Goal: Task Accomplishment & Management: Complete application form

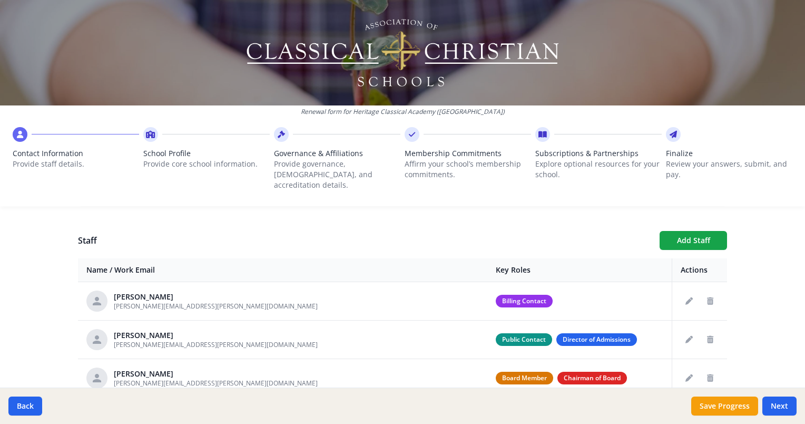
scroll to position [365, 0]
click at [686, 297] on icon "Edit staff" at bounding box center [689, 300] width 7 height 7
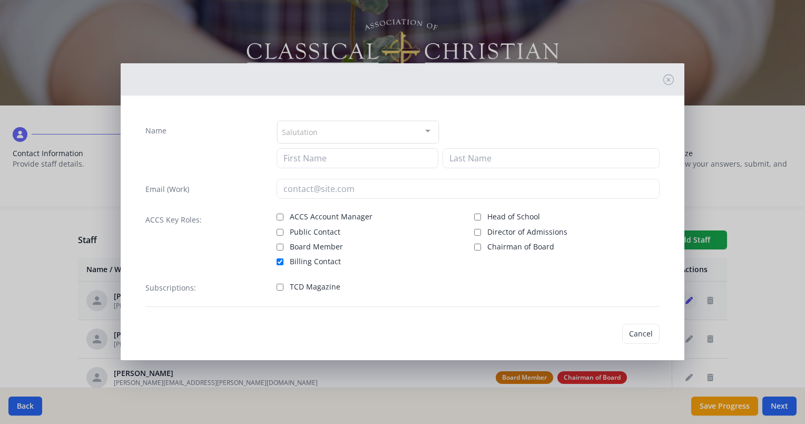
type input "[PERSON_NAME]"
type input "[PERSON_NAME][EMAIL_ADDRESS][PERSON_NAME][DOMAIN_NAME]"
checkbox input "true"
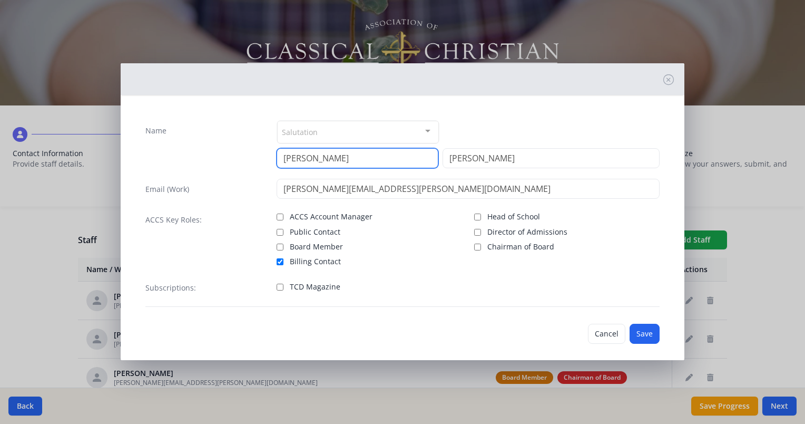
drag, startPoint x: 329, startPoint y: 160, endPoint x: 249, endPoint y: 158, distance: 80.1
click at [249, 158] on div "Name Salutation Mr. Mrs. Ms. Dr. Rev. Fr. Esq. No elements found. Consider chan…" at bounding box center [402, 144] width 514 height 48
type input "[PERSON_NAME]"
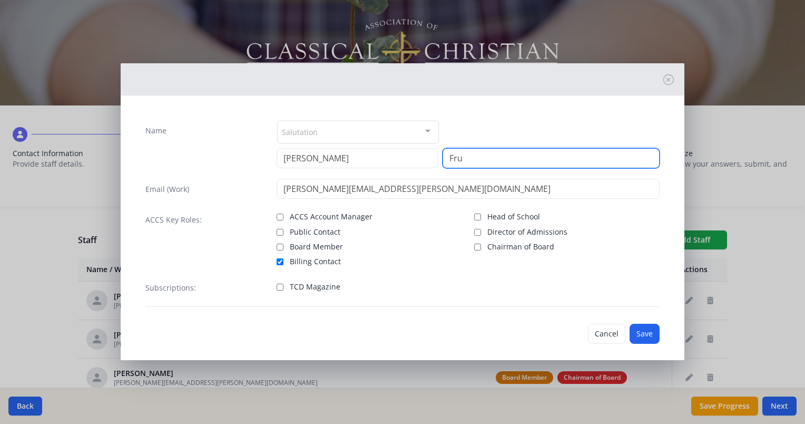
type input "Fruh"
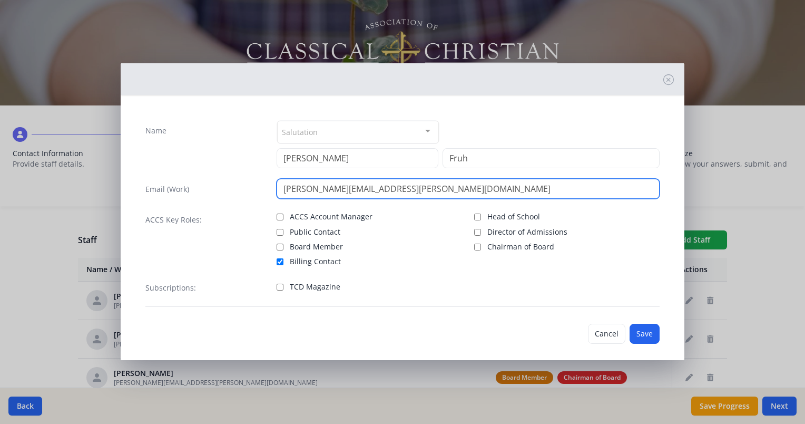
drag, startPoint x: 330, startPoint y: 188, endPoint x: 229, endPoint y: 178, distance: 101.7
click at [229, 179] on div "Email (Work) [PERSON_NAME][EMAIL_ADDRESS][PERSON_NAME][DOMAIN_NAME]" at bounding box center [402, 189] width 514 height 20
type input "[EMAIL_ADDRESS][DOMAIN_NAME]"
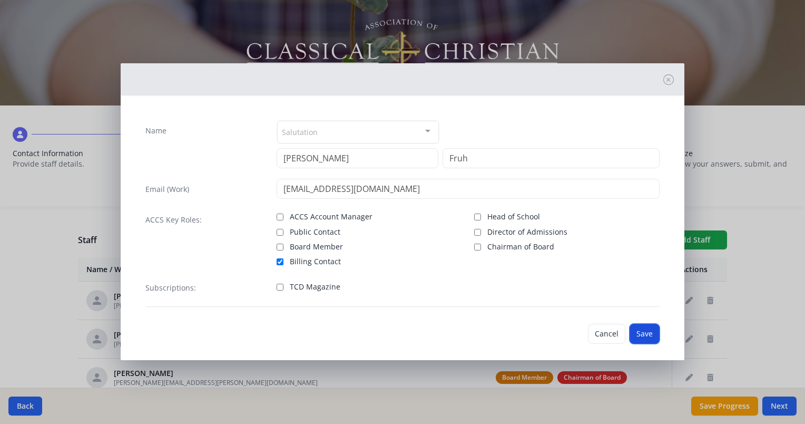
click at [632, 333] on button "Save" at bounding box center [645, 334] width 30 height 20
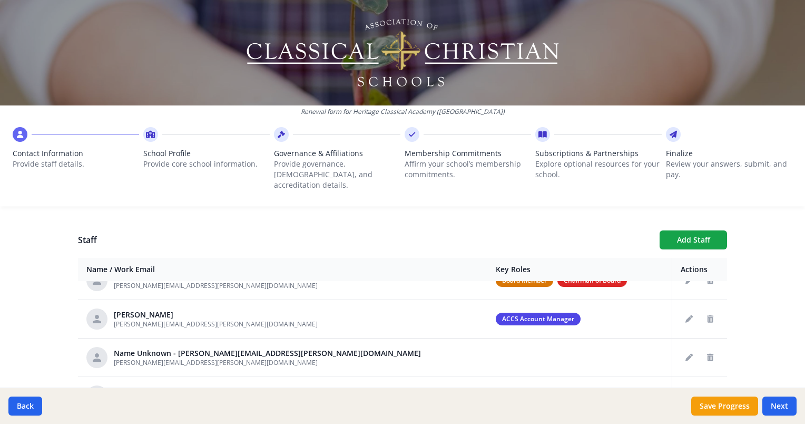
scroll to position [98, 0]
click at [707, 353] on icon "Delete staff" at bounding box center [710, 356] width 6 height 7
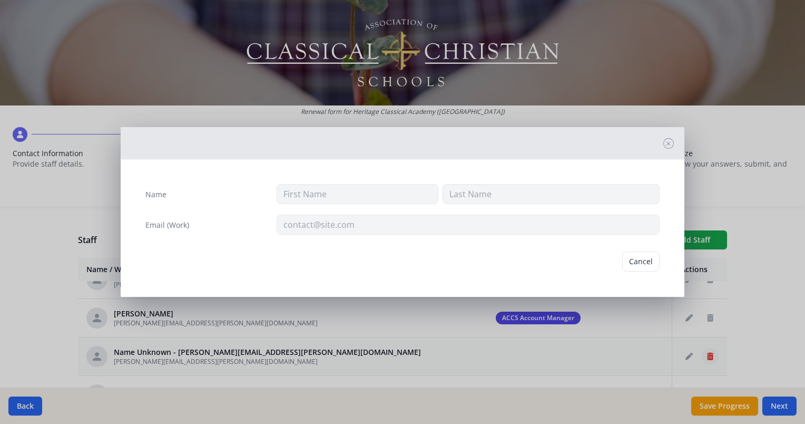
type input "[PERSON_NAME][EMAIL_ADDRESS][PERSON_NAME][DOMAIN_NAME]"
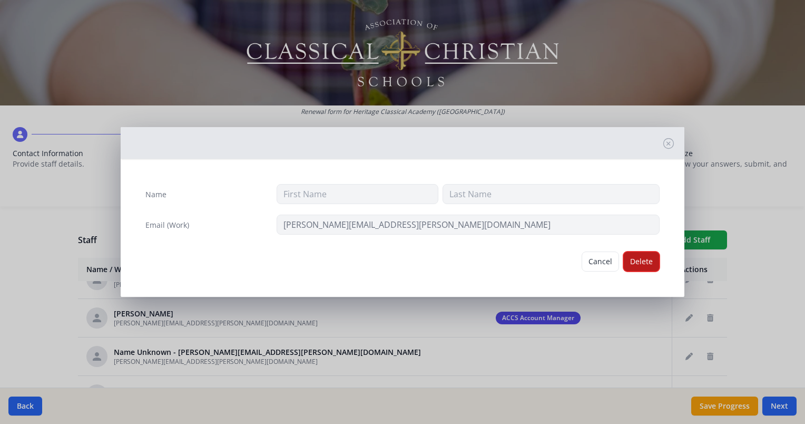
click at [645, 261] on button "Delete" at bounding box center [641, 261] width 36 height 20
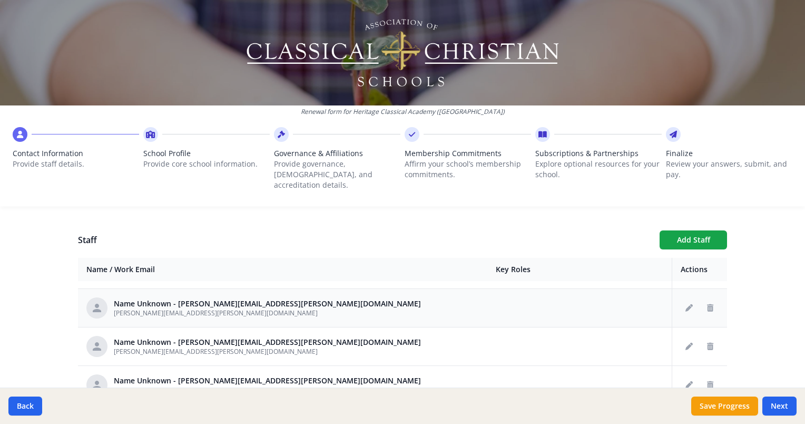
scroll to position [147, 0]
click at [707, 342] on icon "Delete staff" at bounding box center [710, 345] width 6 height 7
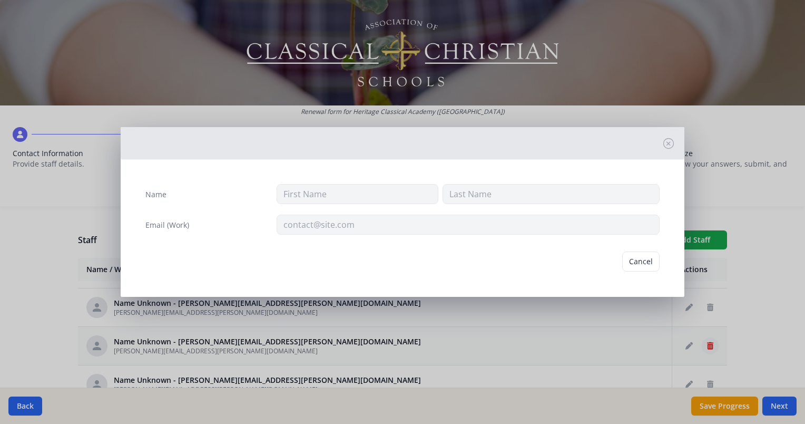
type input "[PERSON_NAME][EMAIL_ADDRESS][PERSON_NAME][DOMAIN_NAME]"
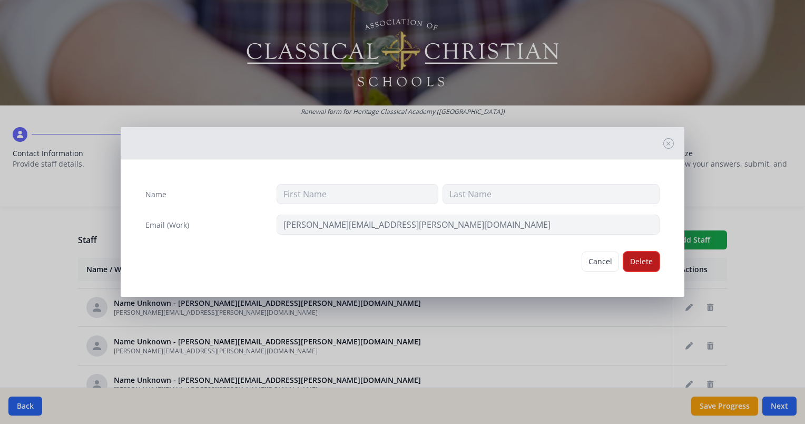
click at [635, 268] on button "Delete" at bounding box center [641, 261] width 36 height 20
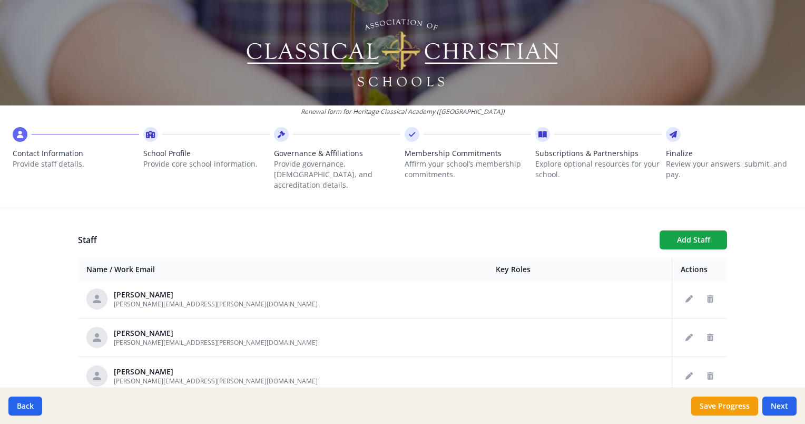
scroll to position [821, 0]
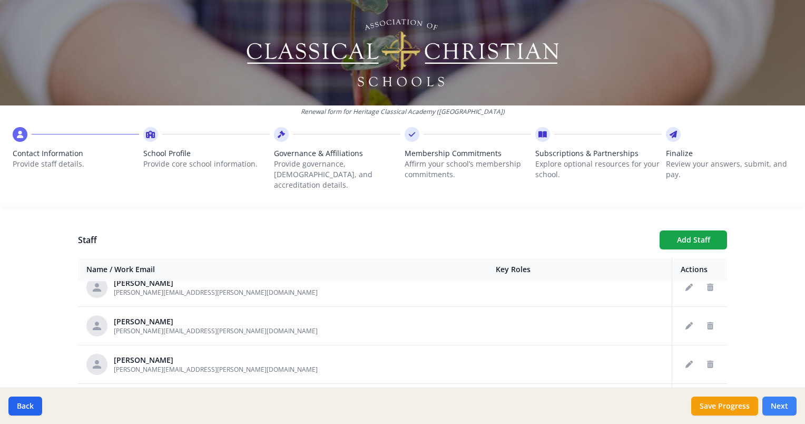
click at [782, 401] on button "Next" at bounding box center [780, 405] width 34 height 19
type input "[PHONE_NUMBER]"
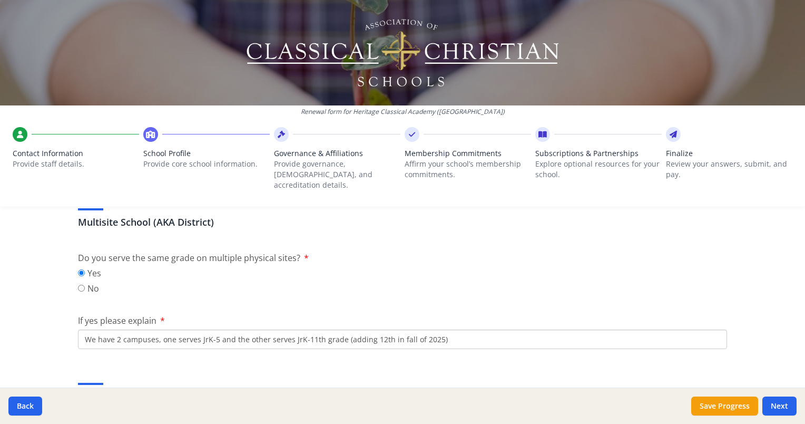
scroll to position [499, 0]
click at [305, 329] on input "We have 2 campuses, one serves JrK-5 and the other serves JrK-11th grade (addin…" at bounding box center [402, 337] width 649 height 19
click at [436, 329] on input "We have 2 campuses, one serves JrK-5 and the other serves JrK-12th grade (addin…" at bounding box center [402, 337] width 649 height 19
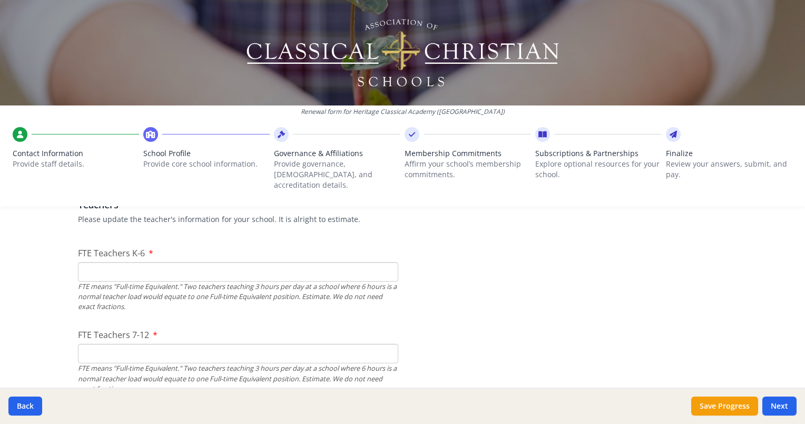
scroll to position [666, 0]
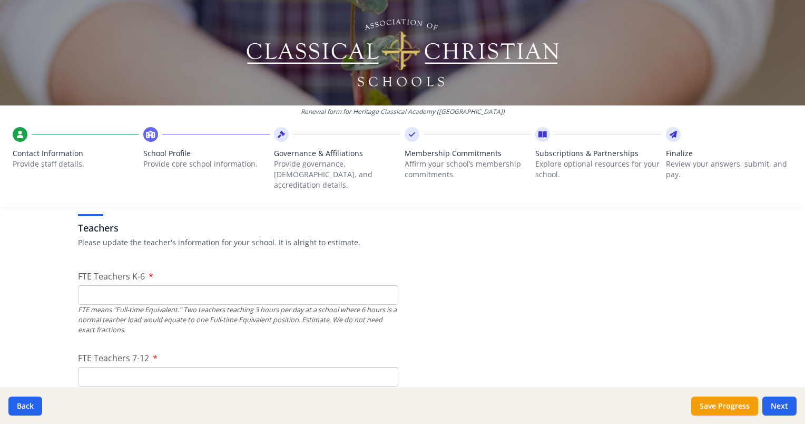
type input "We have 2 campuses, one serves JrK-5 and the other serves JrK-12th grade"
click at [122, 287] on input "FTE Teachers K-6" at bounding box center [238, 294] width 320 height 19
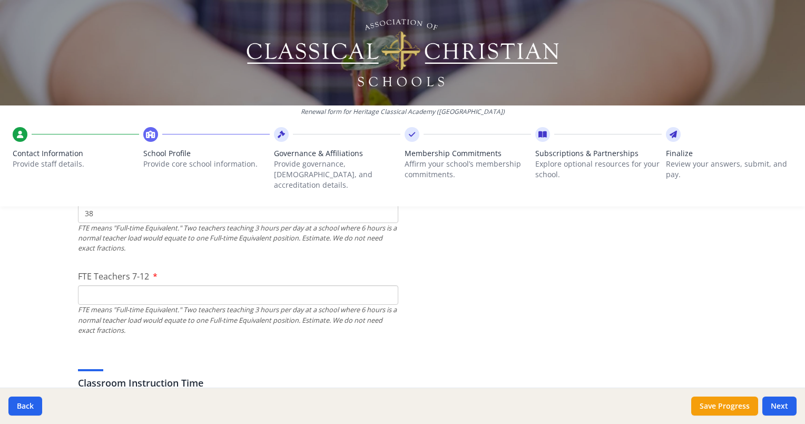
scroll to position [748, 0]
type input "38"
click at [106, 285] on input "FTE Teachers 7-12" at bounding box center [238, 294] width 320 height 19
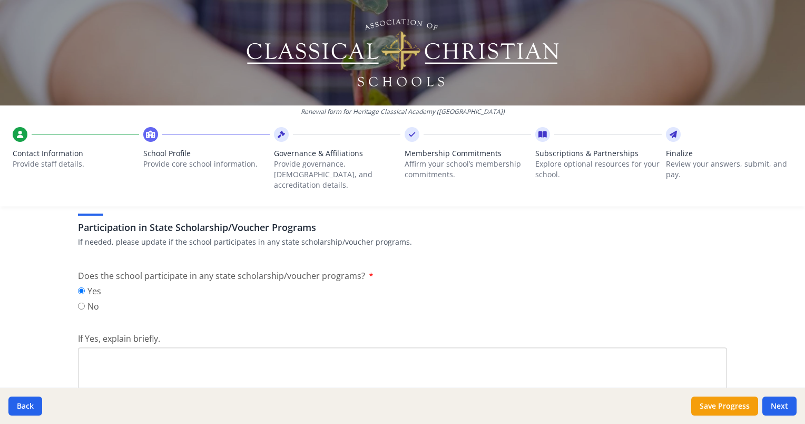
scroll to position [1401, 0]
type input "17"
click at [101, 348] on textarea "If Yes, explain briefly." at bounding box center [402, 383] width 649 height 71
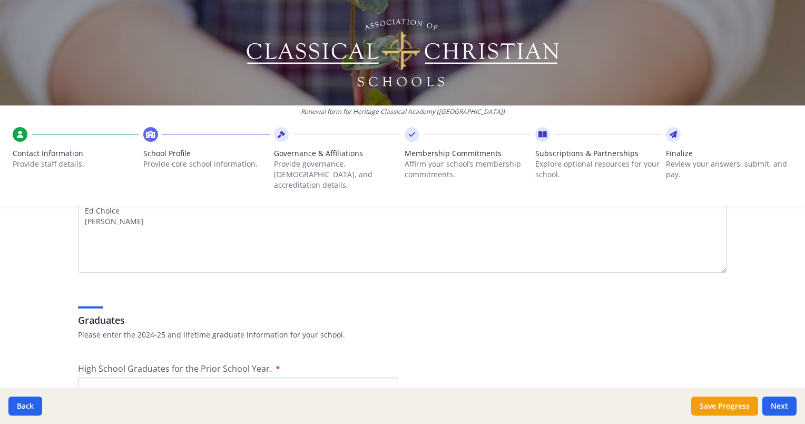
scroll to position [1572, 0]
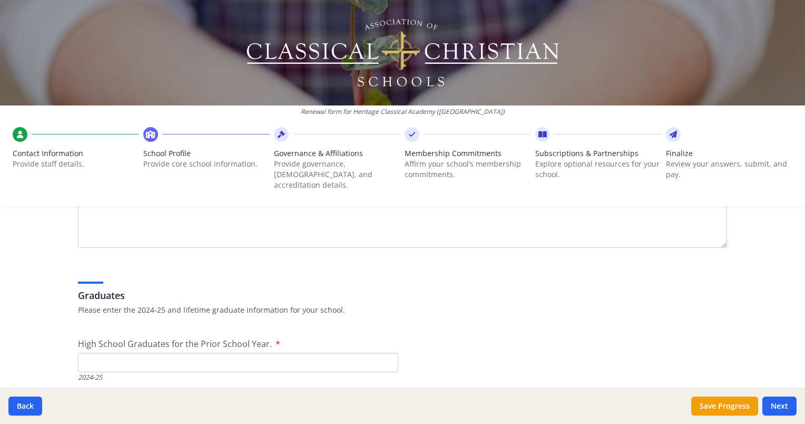
type textarea "Ed Choice [PERSON_NAME]"
type input "0"
click at [382, 356] on input "0" at bounding box center [238, 362] width 320 height 19
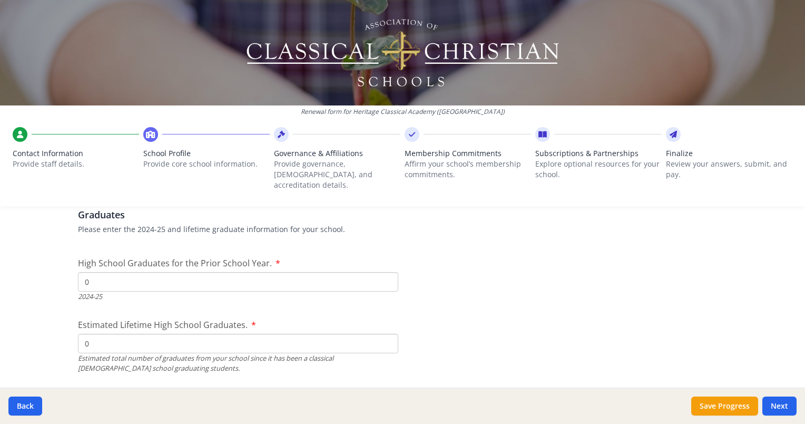
type input "0"
click at [382, 335] on input "0" at bounding box center [238, 343] width 320 height 19
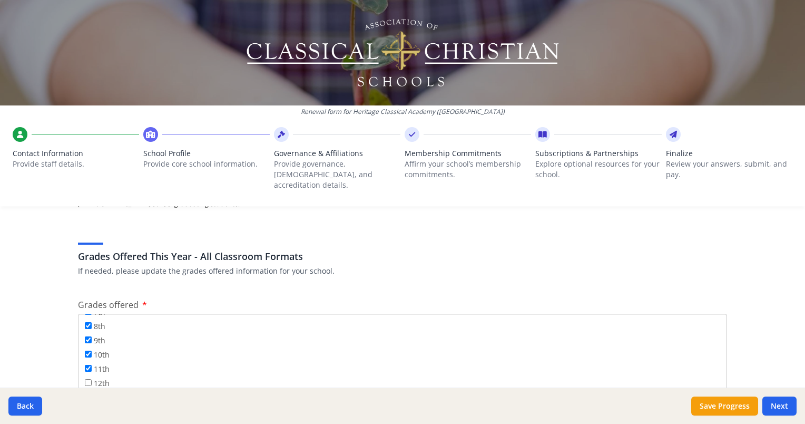
scroll to position [1871, 0]
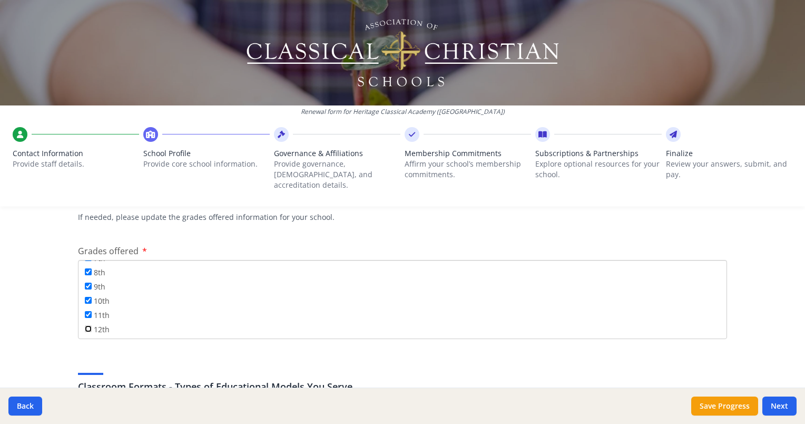
click at [85, 325] on input "12th" at bounding box center [88, 328] width 7 height 7
checkbox input "true"
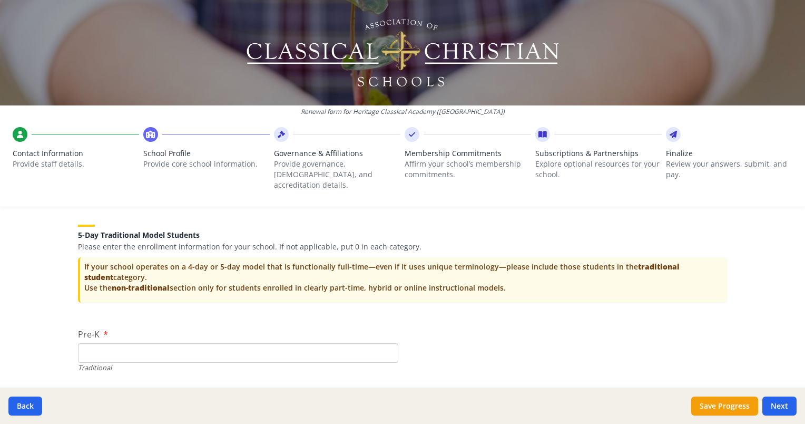
scroll to position [2253, 0]
click at [132, 343] on input "Pre-K" at bounding box center [238, 352] width 320 height 19
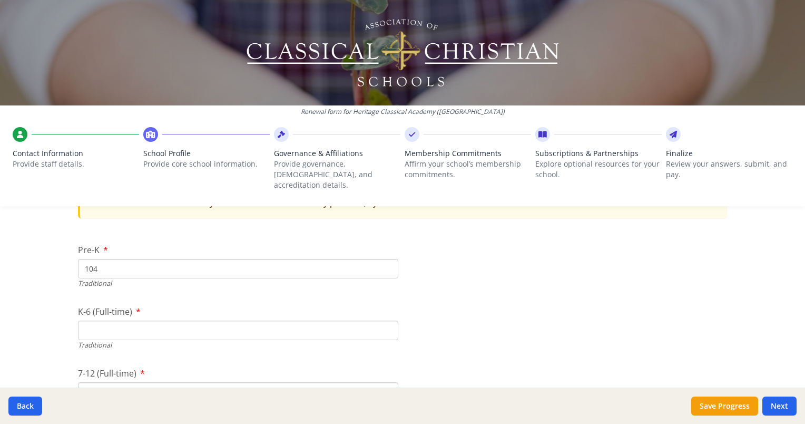
scroll to position [2338, 0]
type input "104"
click at [124, 320] on input "K-6 (Full-time)" at bounding box center [238, 329] width 320 height 19
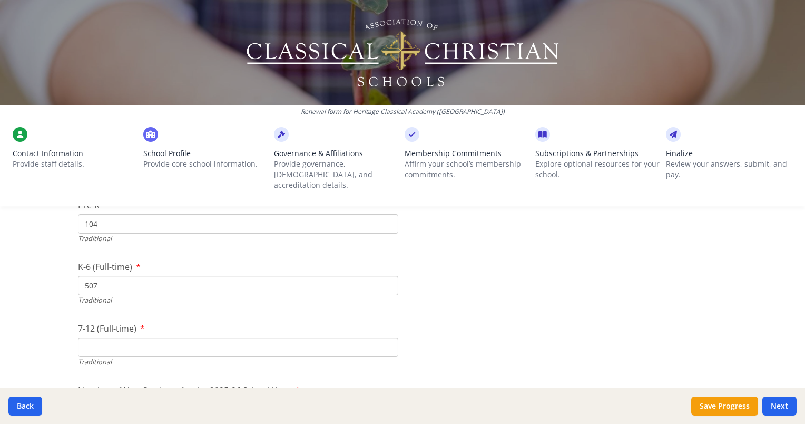
scroll to position [2384, 0]
type input "507"
click at [105, 335] on input "7-12 (Full-time)" at bounding box center [238, 344] width 320 height 19
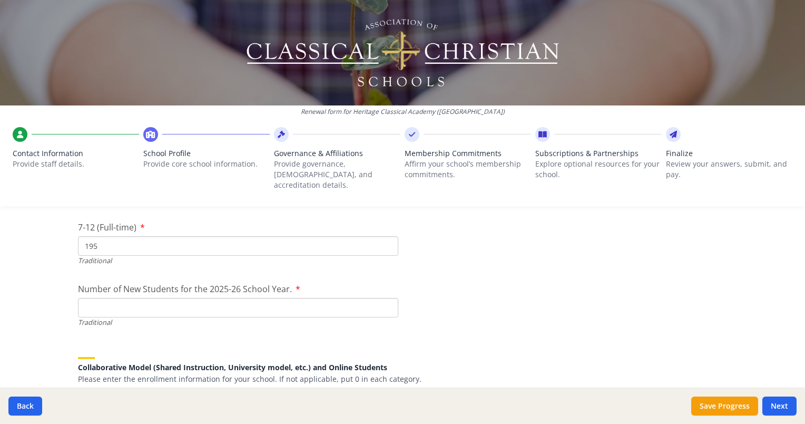
scroll to position [2484, 0]
type input "195"
click at [107, 297] on input "Number of New Students for the 2025-26 School Year." at bounding box center [238, 306] width 320 height 19
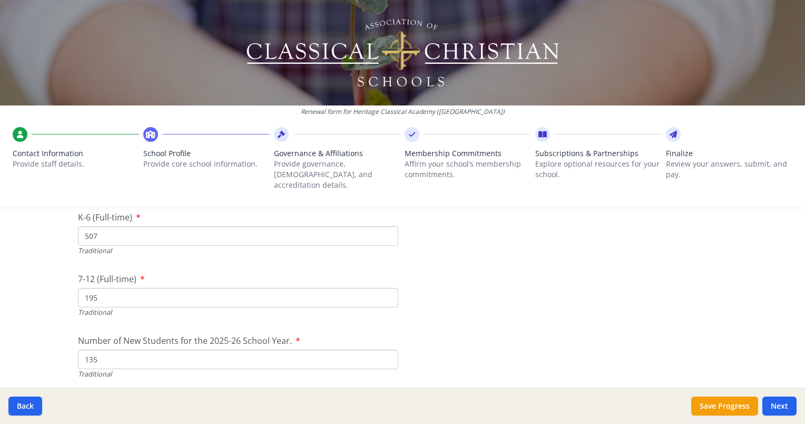
scroll to position [2411, 0]
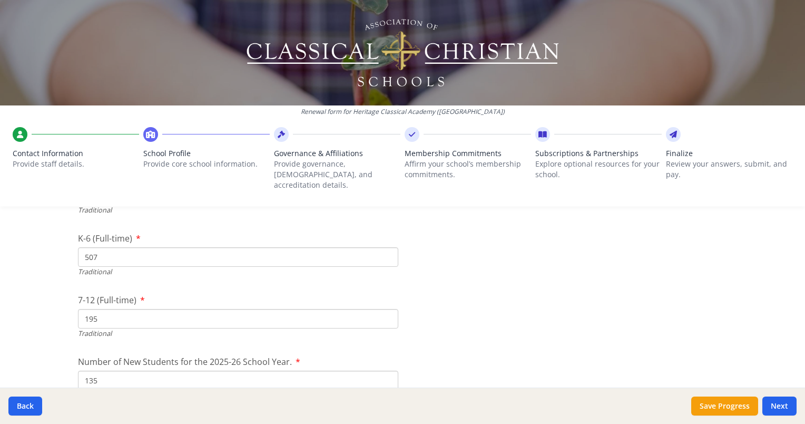
type input "135"
click at [384, 247] on input "508" at bounding box center [238, 256] width 320 height 19
type input "509"
click at [384, 247] on input "509" at bounding box center [238, 256] width 320 height 19
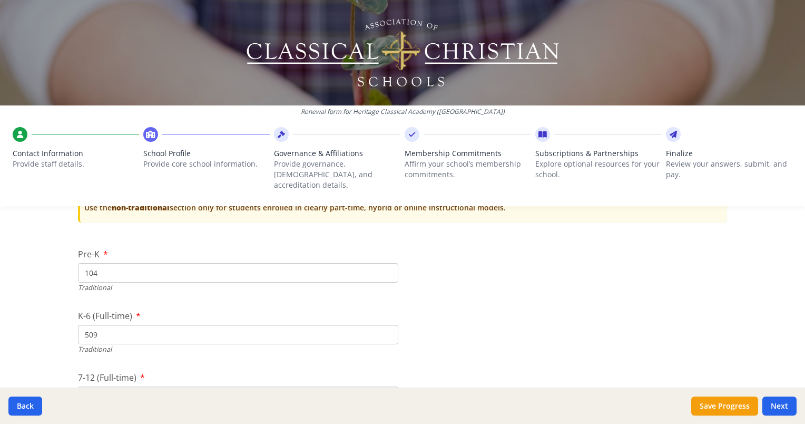
scroll to position [2333, 0]
click at [384, 264] on input "105" at bounding box center [238, 273] width 320 height 19
click at [384, 264] on input "106" at bounding box center [238, 273] width 320 height 19
type input "107"
click at [384, 264] on input "107" at bounding box center [238, 273] width 320 height 19
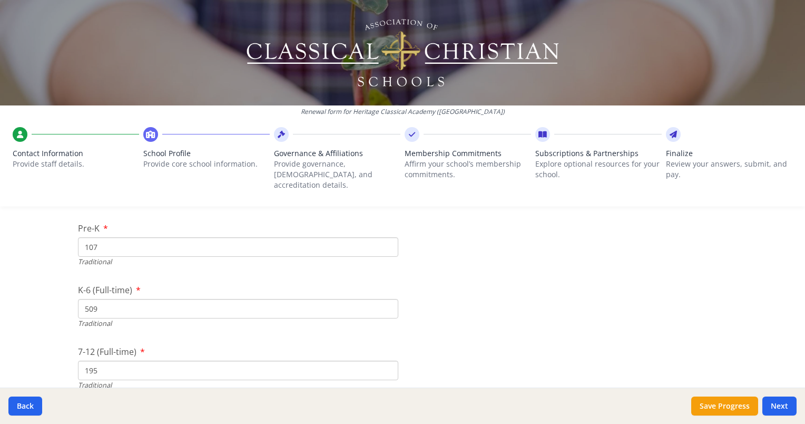
scroll to position [2360, 0]
type input "510"
click at [386, 298] on input "510" at bounding box center [238, 307] width 320 height 19
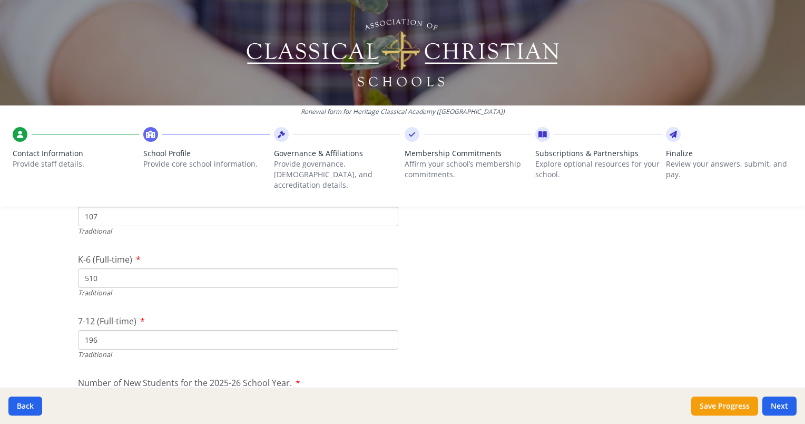
click at [384, 330] on input "196" at bounding box center [238, 339] width 320 height 19
type input "197"
click at [384, 330] on input "197" at bounding box center [238, 339] width 320 height 19
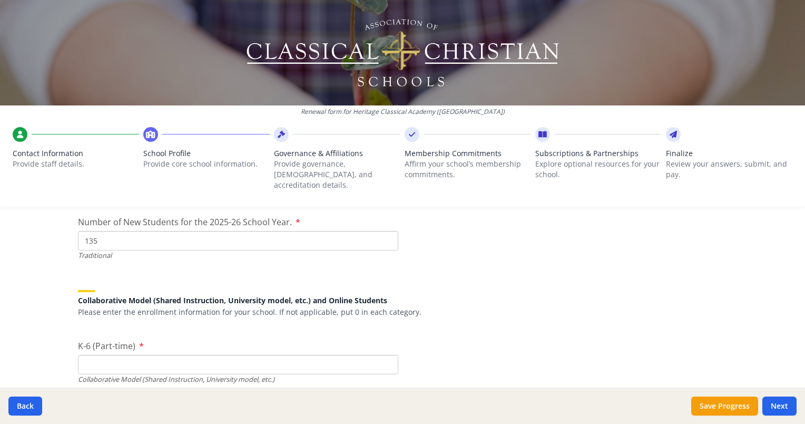
scroll to position [2584, 0]
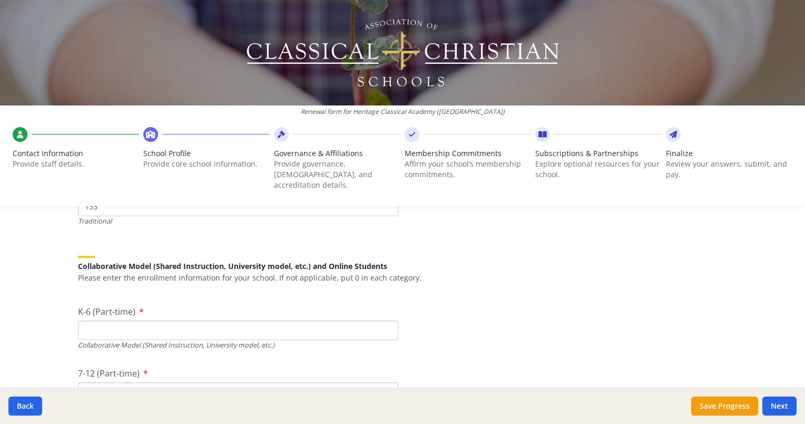
click at [197, 327] on input "K-6 (Part-time)" at bounding box center [238, 329] width 320 height 19
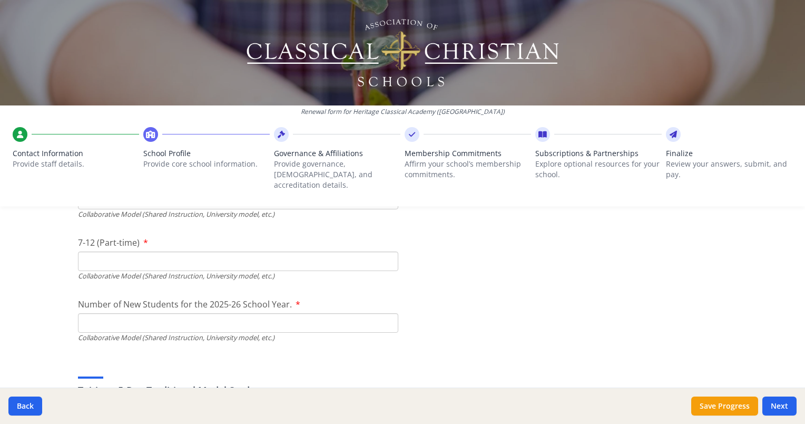
type input "78"
type input "0"
click at [384, 254] on input "0" at bounding box center [238, 260] width 320 height 19
click at [208, 85] on input "Number of New Students for the 2025-26 School Year." at bounding box center [238, 75] width 320 height 19
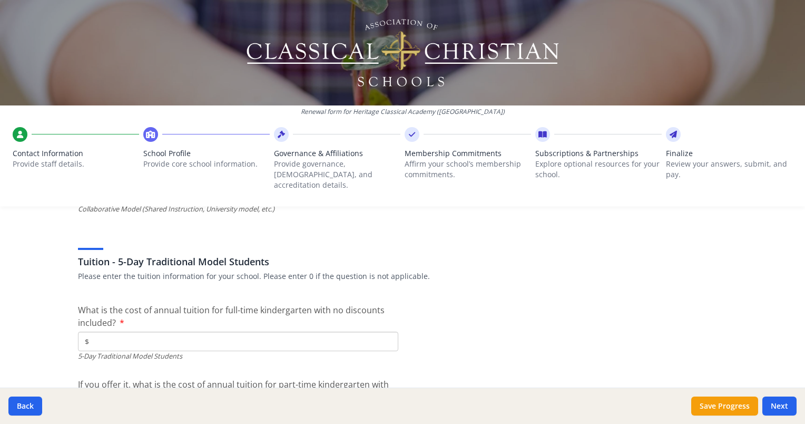
scroll to position [2846, 0]
type input "19"
click at [203, 329] on input "$" at bounding box center [238, 338] width 320 height 19
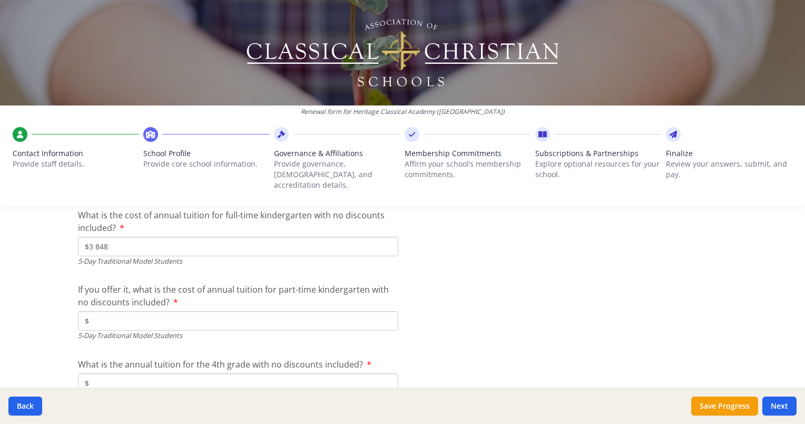
scroll to position [2939, 0]
type input "$3 848"
click at [387, 311] on input "$" at bounding box center [238, 320] width 320 height 19
click at [374, 311] on input "$" at bounding box center [238, 320] width 320 height 19
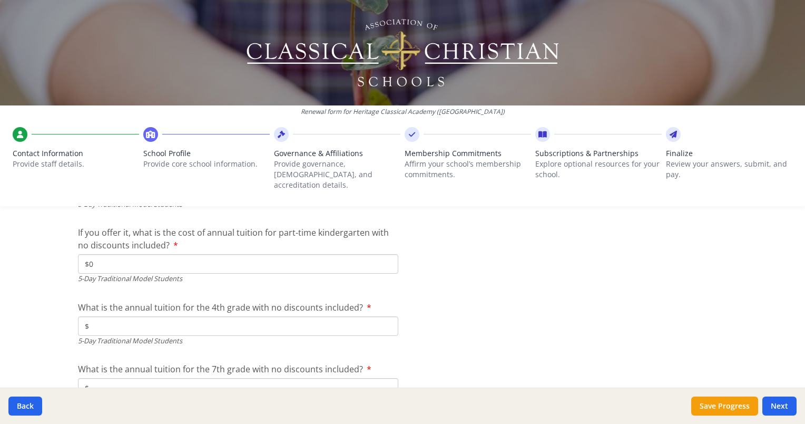
scroll to position [2995, 0]
type input "$0"
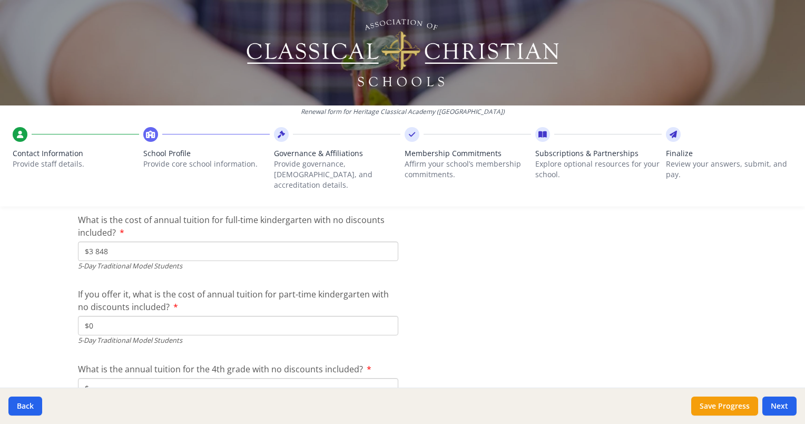
drag, startPoint x: 114, startPoint y: 240, endPoint x: 79, endPoint y: 240, distance: 35.3
click at [79, 241] on input "$3 848" at bounding box center [238, 250] width 320 height 19
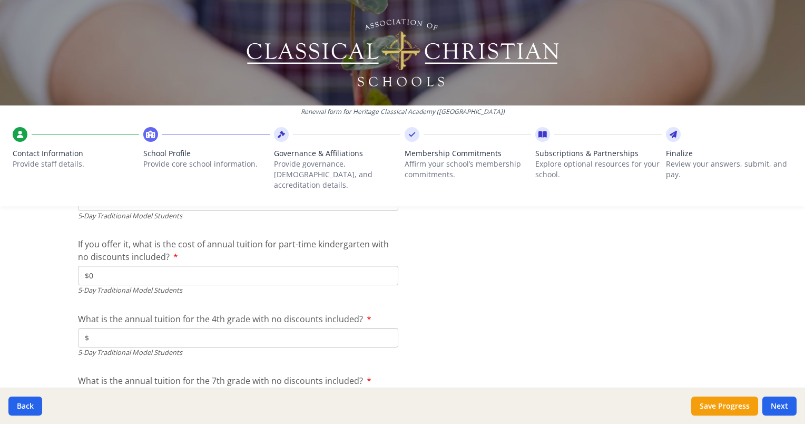
type input "$9 821"
click at [124, 328] on input "$" at bounding box center [238, 337] width 320 height 19
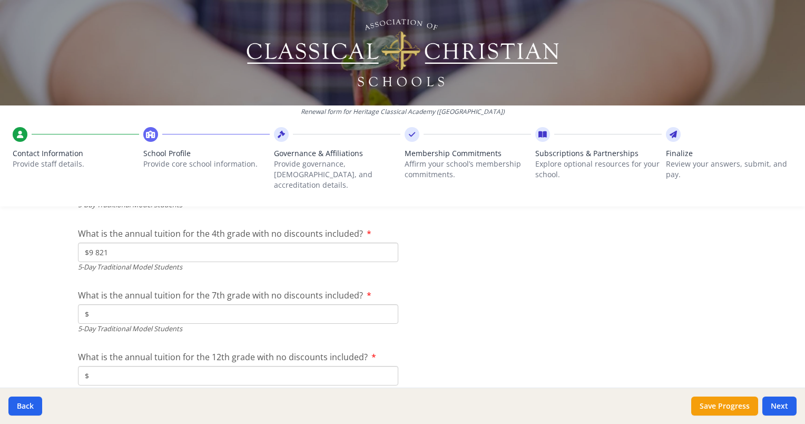
scroll to position [3075, 0]
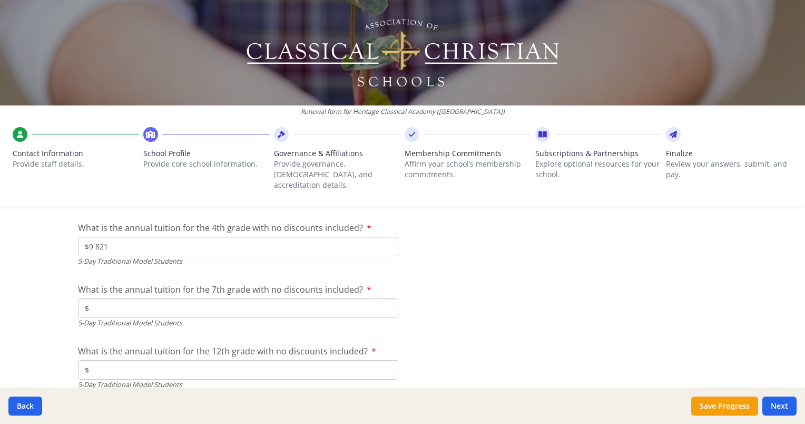
type input "$9 821"
click at [177, 298] on input "$" at bounding box center [238, 307] width 320 height 19
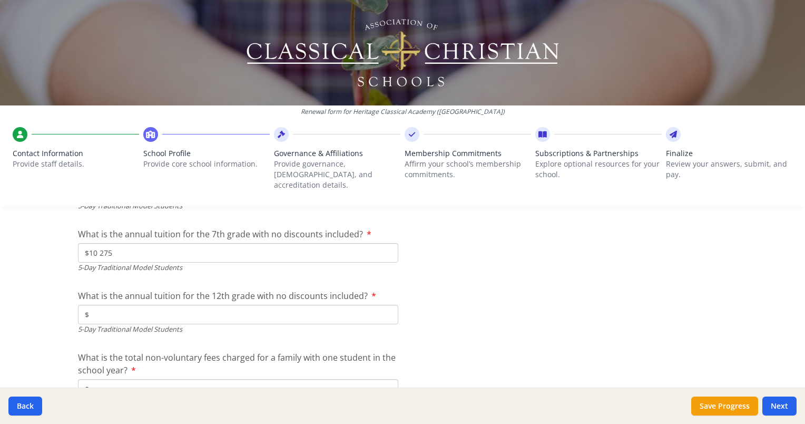
scroll to position [3131, 0]
type input "$10 275"
click at [181, 306] on input "$" at bounding box center [238, 313] width 320 height 19
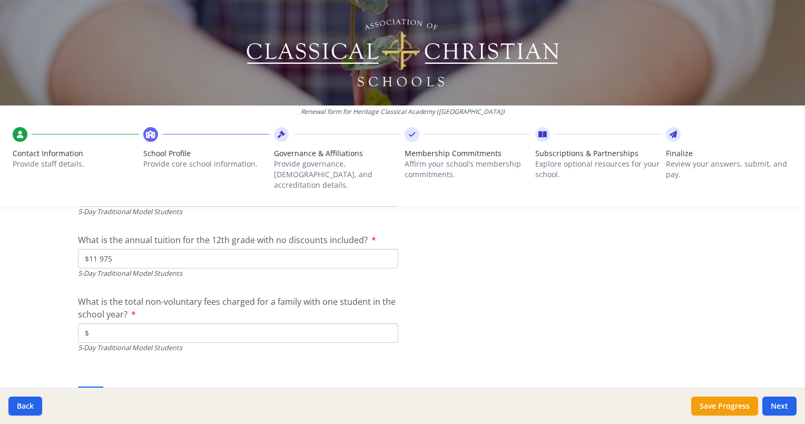
scroll to position [3194, 0]
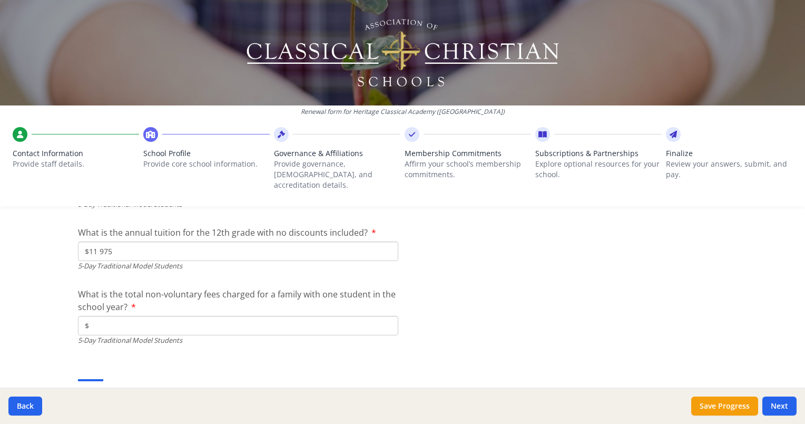
type input "$11 975"
click at [181, 316] on input "$" at bounding box center [238, 325] width 320 height 19
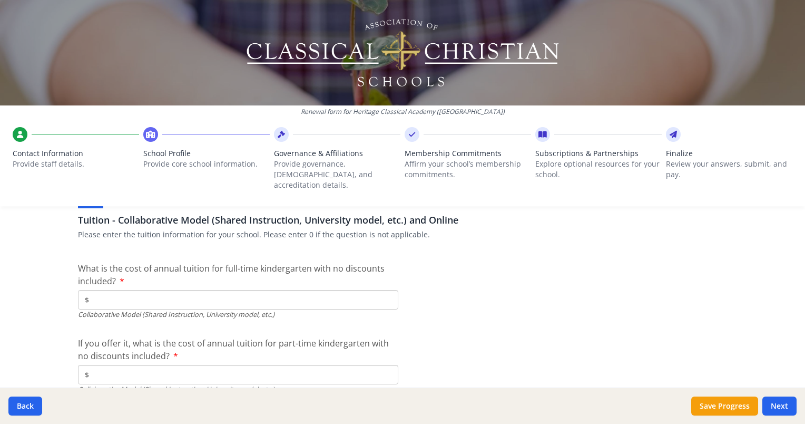
scroll to position [3368, 0]
type input "$350"
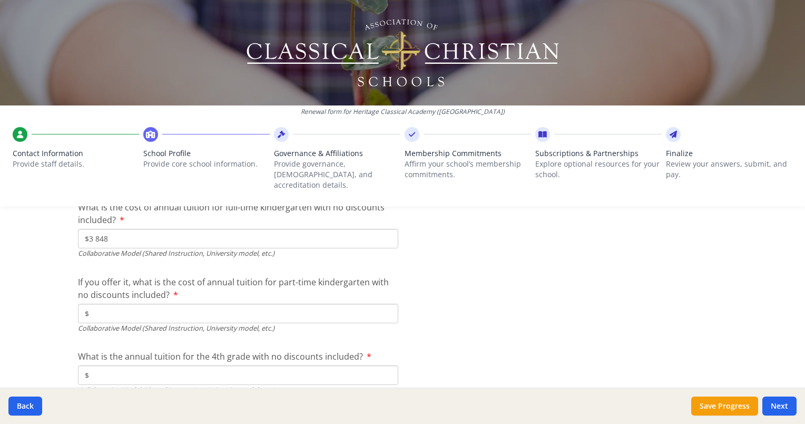
scroll to position [3435, 0]
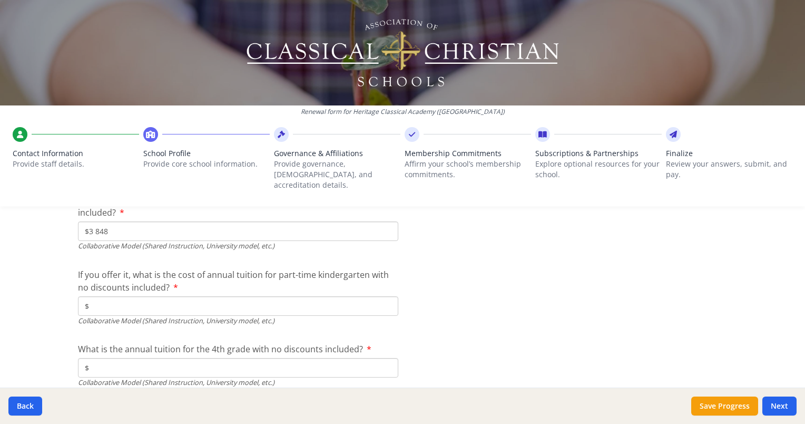
type input "$3 848"
type input "$0"
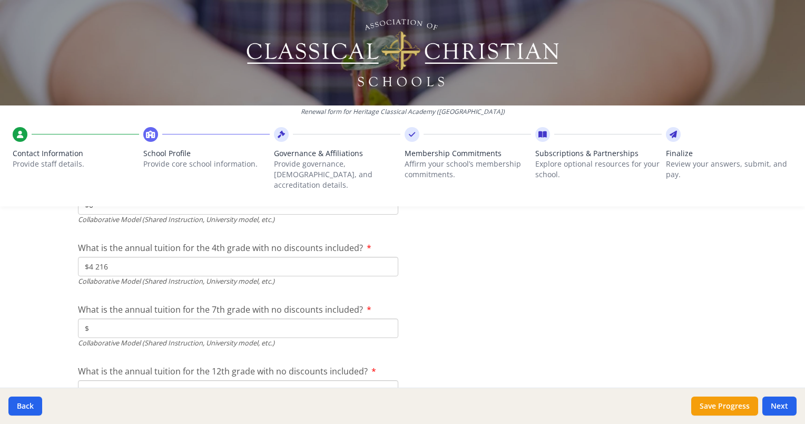
scroll to position [3544, 0]
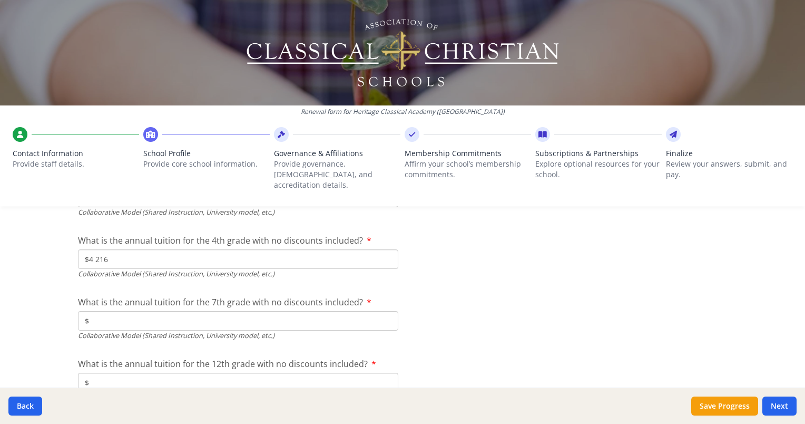
type input "$4 216"
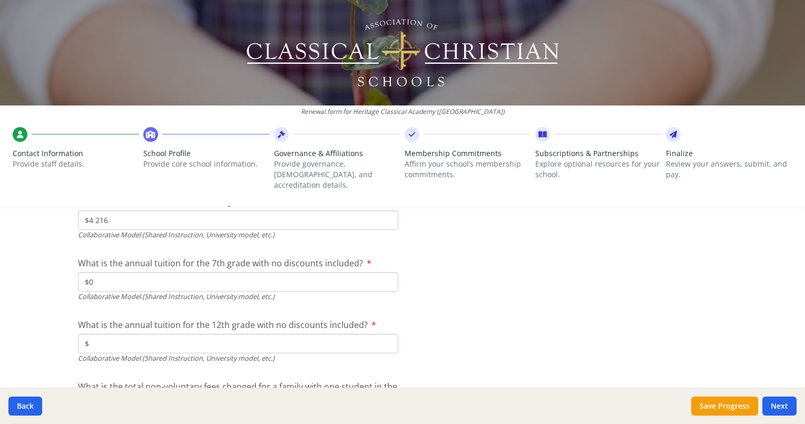
scroll to position [3587, 0]
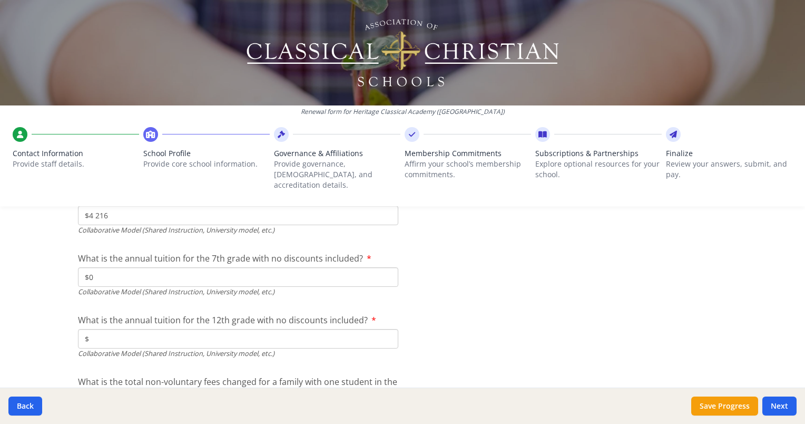
type input "$0"
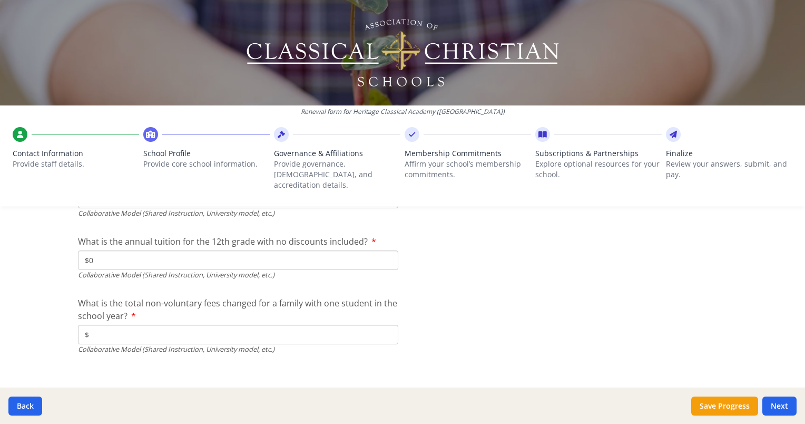
type input "$0"
click at [125, 325] on input "$" at bounding box center [238, 334] width 320 height 19
type input "$350"
click at [724, 404] on button "Save Progress" at bounding box center [724, 405] width 67 height 19
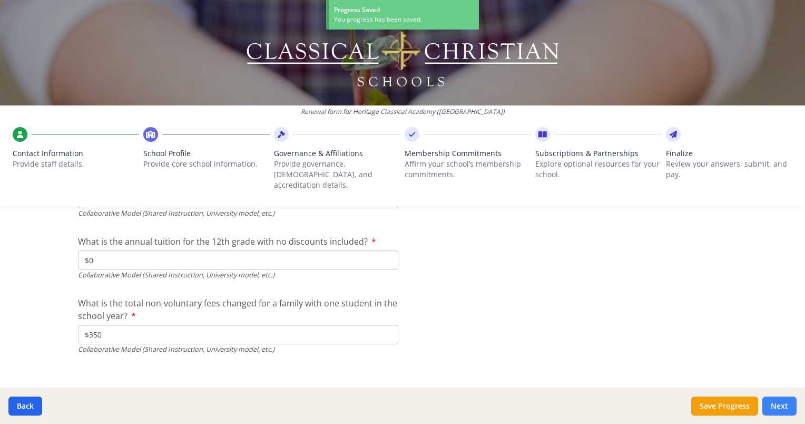
click at [782, 399] on button "Next" at bounding box center [780, 405] width 34 height 19
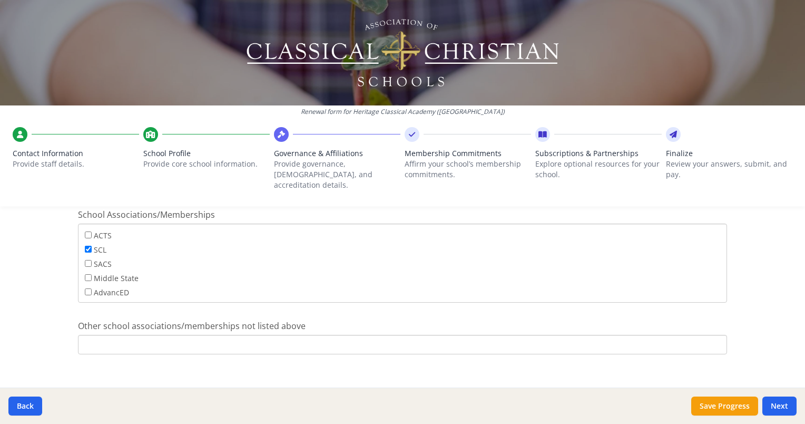
scroll to position [83, 0]
click at [777, 401] on button "Next" at bounding box center [780, 405] width 34 height 19
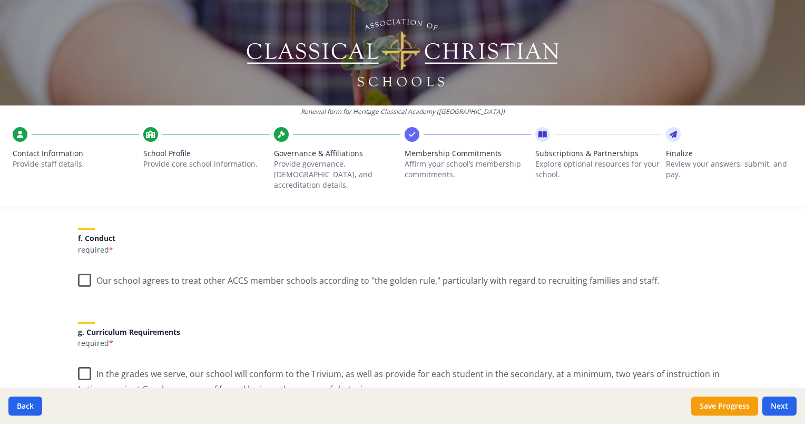
click at [80, 267] on label "Our school agrees to treat other ACCS member schools according to "the golden r…" at bounding box center [369, 278] width 582 height 23
click at [0, 0] on input "Our school agrees to treat other ACCS member schools according to "the golden r…" at bounding box center [0, 0] width 0 height 0
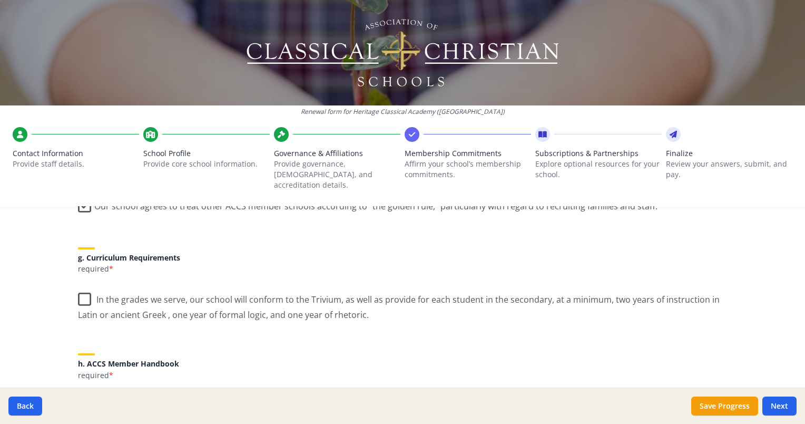
scroll to position [757, 0]
click at [78, 285] on label "In the grades we serve, our school will conform to the Trivium, as well as prov…" at bounding box center [402, 302] width 649 height 35
click at [0, 0] on input "In the grades we serve, our school will conform to the Trivium, as well as prov…" at bounding box center [0, 0] width 0 height 0
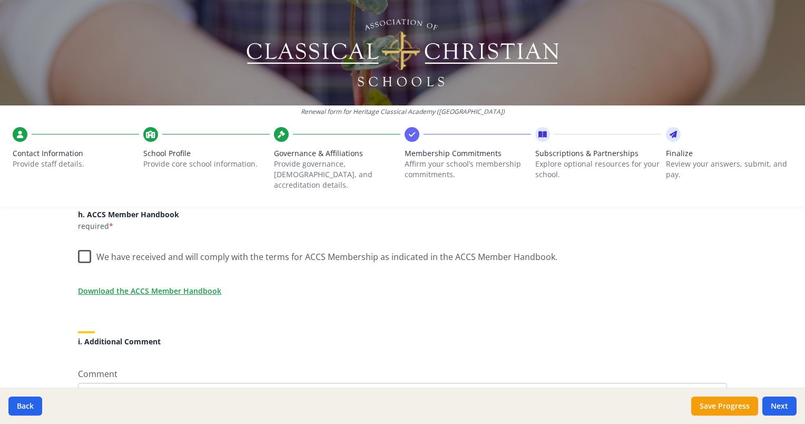
scroll to position [906, 0]
click at [80, 243] on label "We have received and will comply with the terms for ACCS Membership as indicate…" at bounding box center [318, 253] width 480 height 23
click at [0, 0] on input "We have received and will comply with the terms for ACCS Membership as indicate…" at bounding box center [0, 0] width 0 height 0
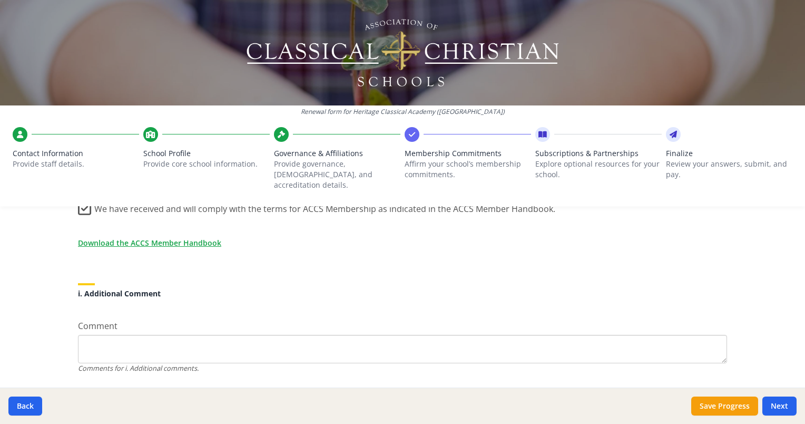
scroll to position [973, 0]
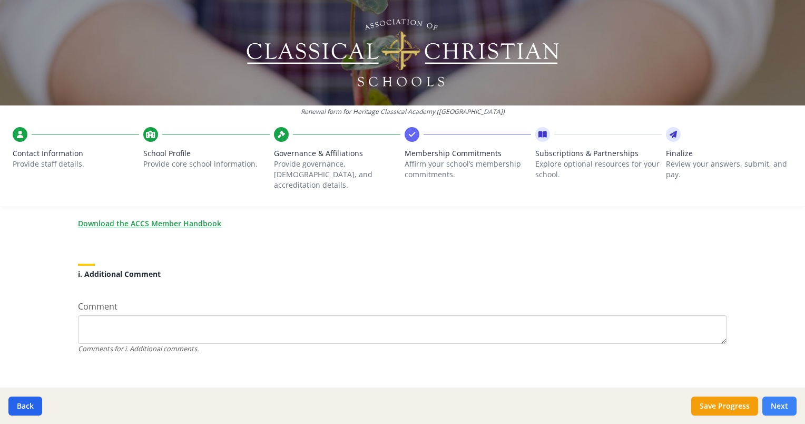
click at [779, 405] on button "Next" at bounding box center [780, 405] width 34 height 19
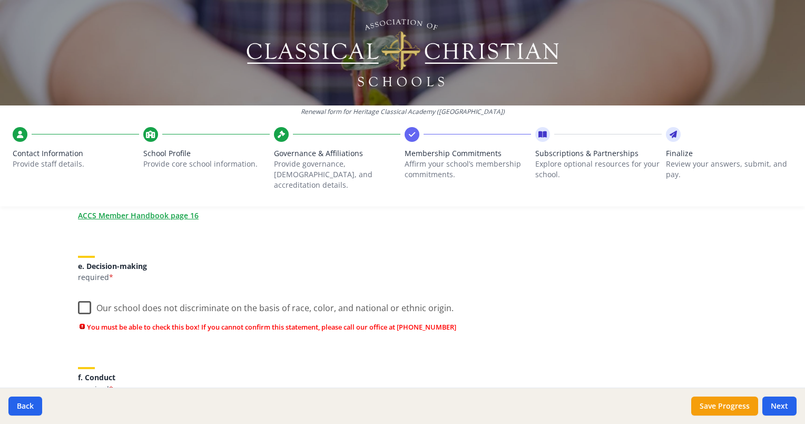
scroll to position [632, 0]
click at [78, 298] on label "Our school does not discriminate on the basis of race, color, and national or e…" at bounding box center [266, 306] width 376 height 23
click at [0, 0] on input "Our school does not discriminate on the basis of race, color, and national or e…" at bounding box center [0, 0] width 0 height 0
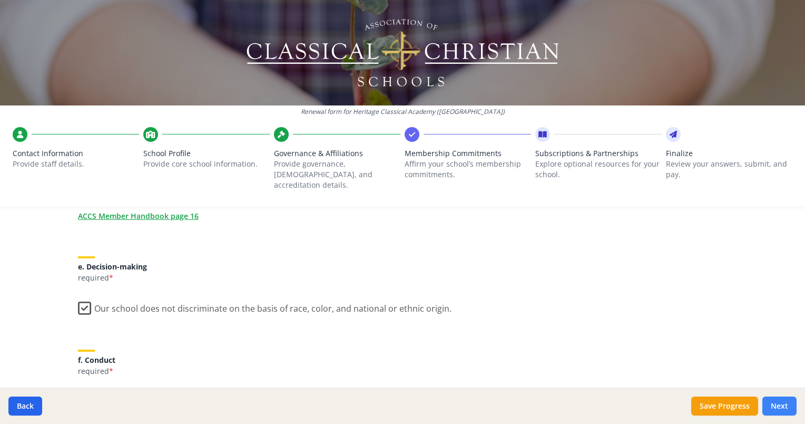
click at [784, 407] on button "Next" at bounding box center [780, 405] width 34 height 19
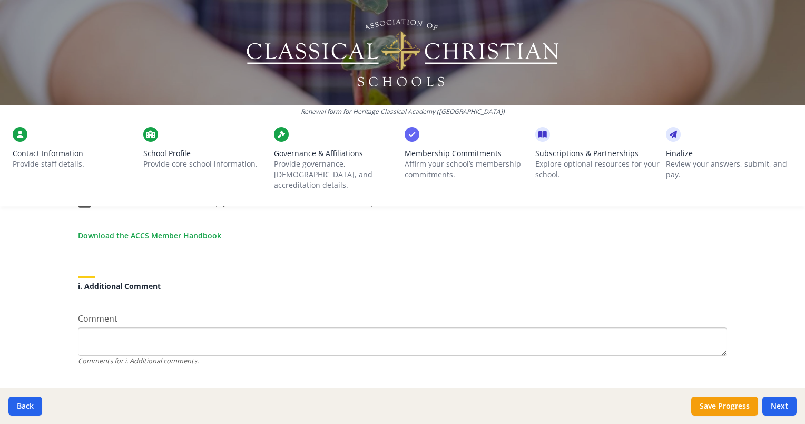
scroll to position [1045, 0]
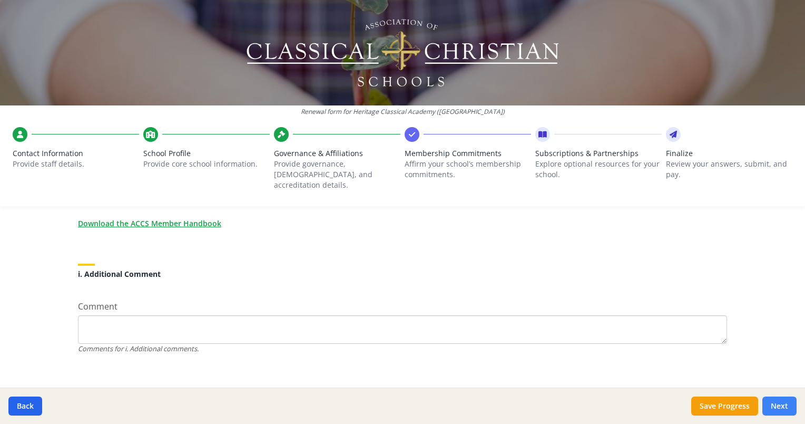
click at [775, 405] on button "Next" at bounding box center [780, 405] width 34 height 19
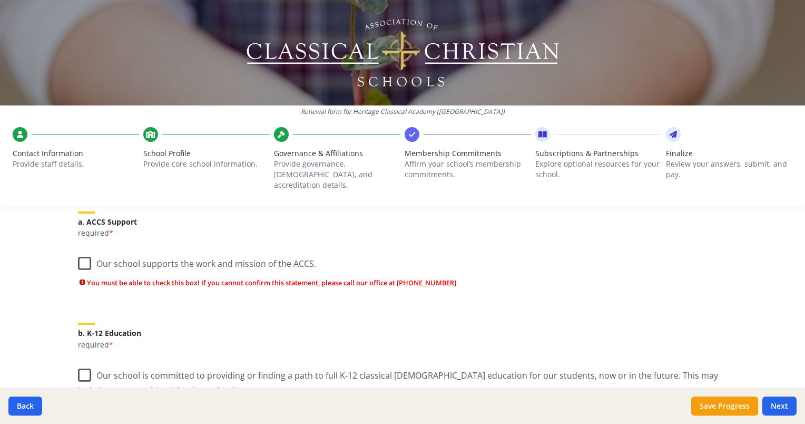
scroll to position [139, 0]
click at [78, 255] on label "Our school supports the work and mission of the ACCS." at bounding box center [197, 261] width 238 height 23
click at [0, 0] on input "Our school supports the work and mission of the ACCS." at bounding box center [0, 0] width 0 height 0
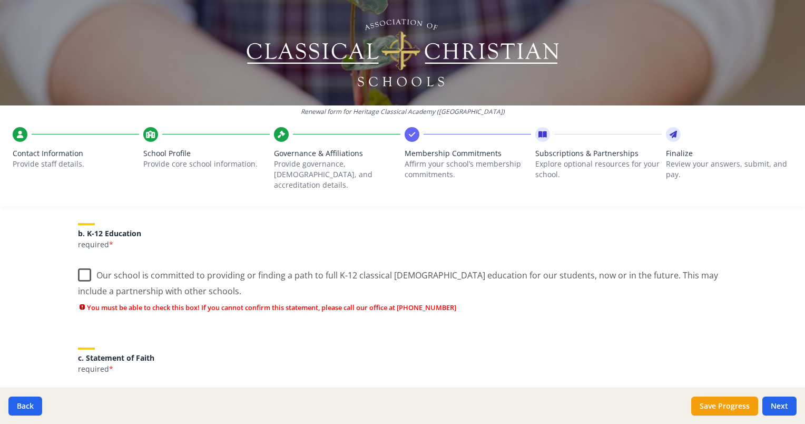
scroll to position [223, 0]
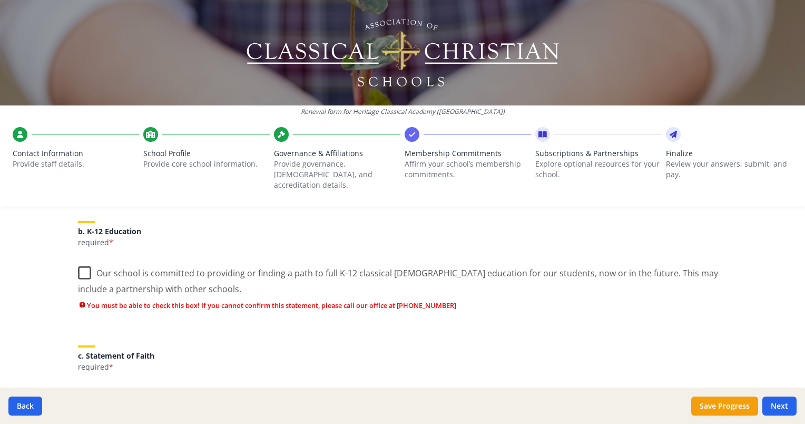
click at [78, 262] on label "Our school is committed to providing or finding a path to full K-12 classical […" at bounding box center [402, 276] width 649 height 35
click at [0, 0] on input "Our school is committed to providing or finding a path to full K-12 classical […" at bounding box center [0, 0] width 0 height 0
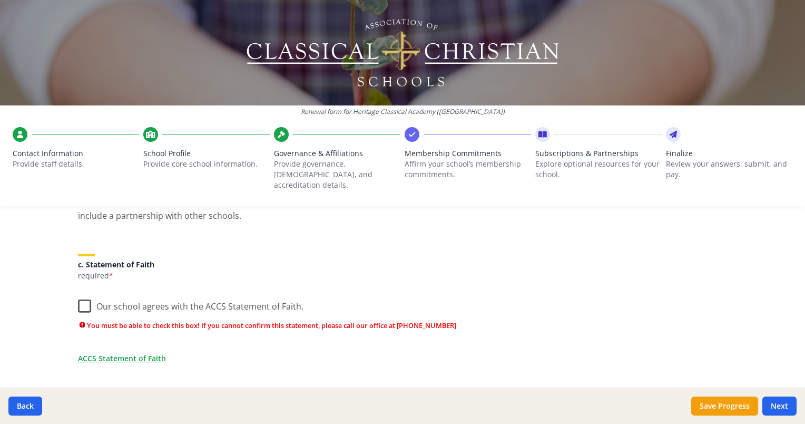
scroll to position [297, 0]
click at [82, 292] on label "Our school agrees with the ACCS Statement of Faith." at bounding box center [191, 302] width 226 height 23
click at [0, 0] on input "Our school agrees with the ACCS Statement of Faith." at bounding box center [0, 0] width 0 height 0
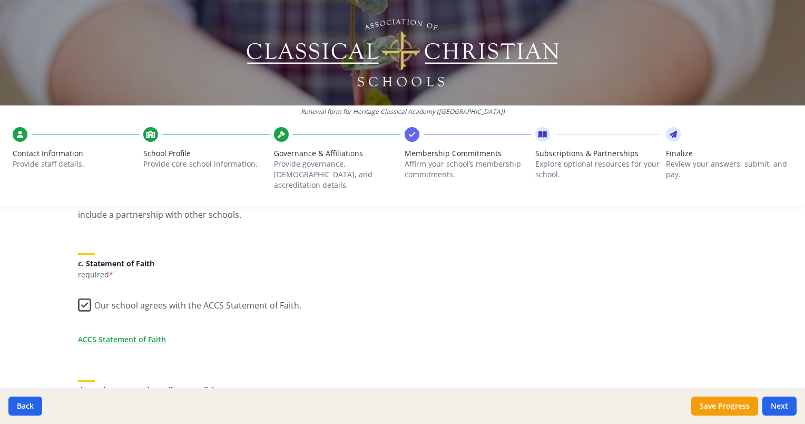
scroll to position [425, 0]
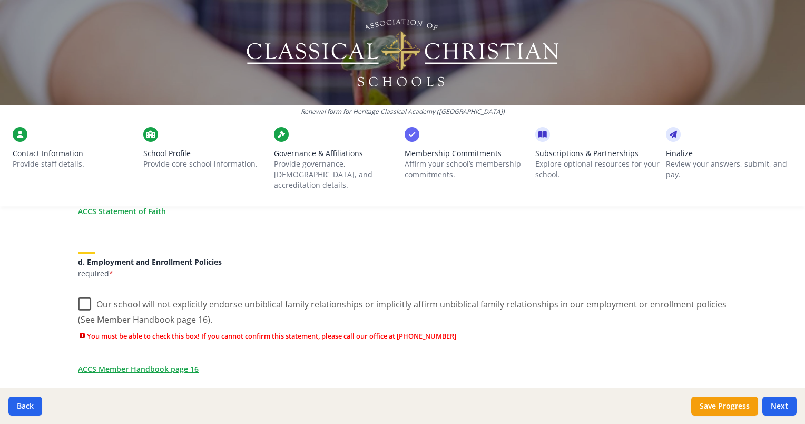
click at [84, 293] on label "Our school will not explicitly endorse unbiblical family relationships or impli…" at bounding box center [402, 307] width 649 height 35
click at [0, 0] on input "Our school will not explicitly endorse unbiblical family relationships or impli…" at bounding box center [0, 0] width 0 height 0
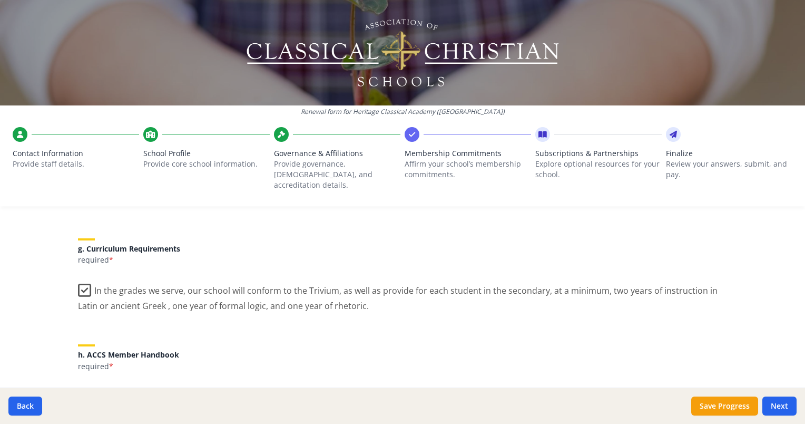
scroll to position [973, 0]
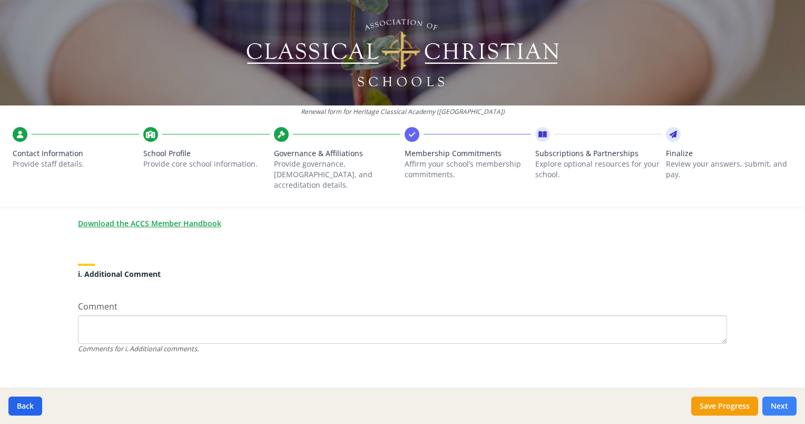
click at [775, 404] on button "Next" at bounding box center [780, 405] width 34 height 19
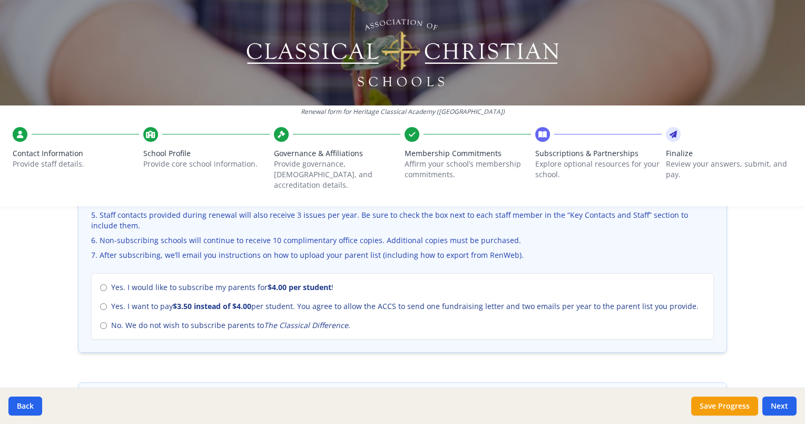
scroll to position [431, 0]
click at [100, 321] on input "No. We do not wish to subscribe parents to The Classical Difference ." at bounding box center [103, 324] width 7 height 7
radio input "true"
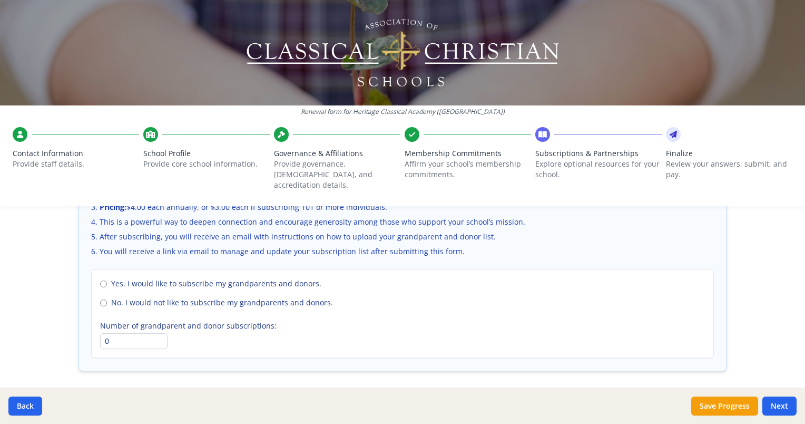
scroll to position [756, 0]
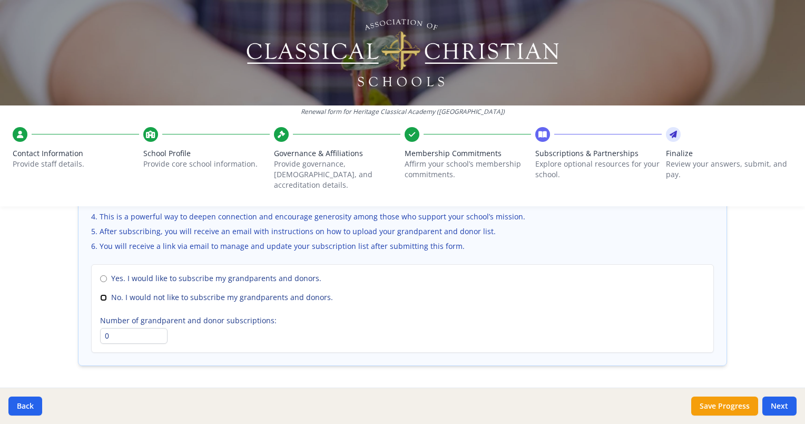
click at [100, 294] on input "No. I would not like to subscribe my grandparents and donors." at bounding box center [103, 297] width 7 height 7
radio input "true"
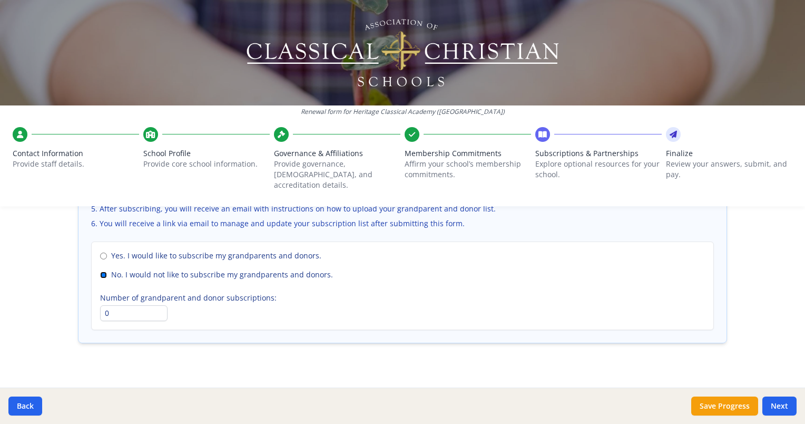
scroll to position [778, 0]
click at [776, 408] on button "Next" at bounding box center [780, 405] width 34 height 19
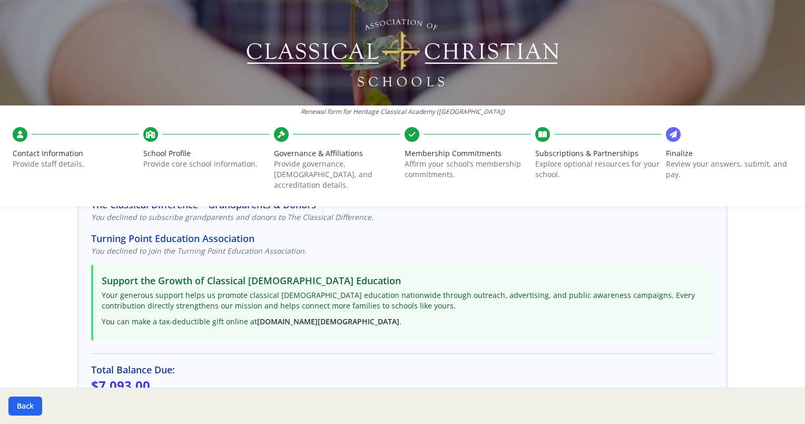
scroll to position [301, 0]
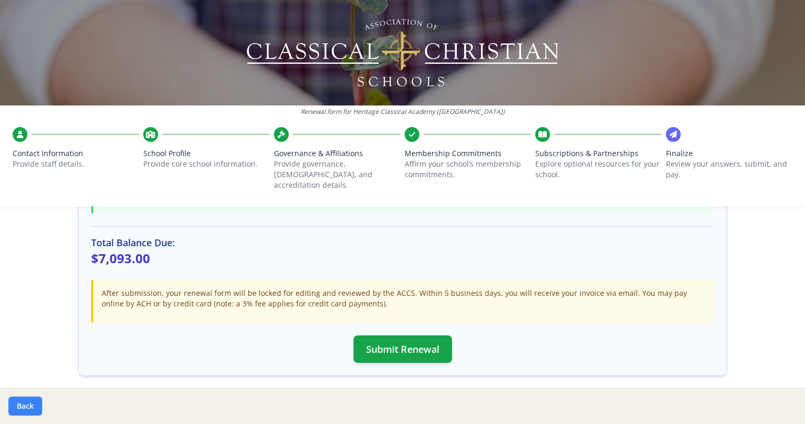
click at [35, 409] on button "Back" at bounding box center [25, 405] width 34 height 19
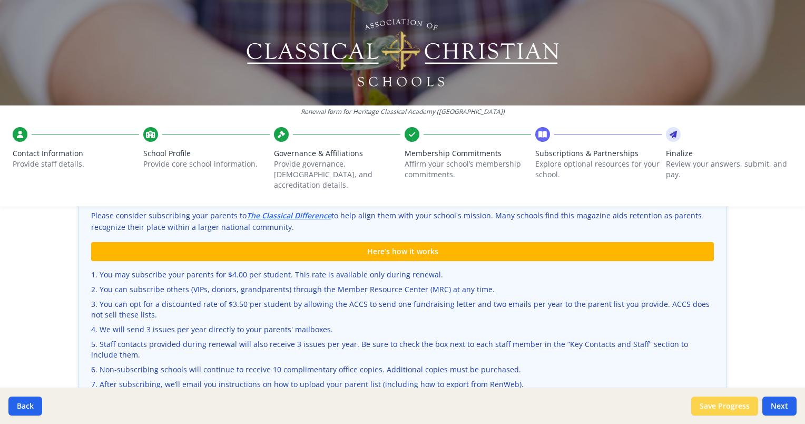
click at [704, 402] on button "Save Progress" at bounding box center [724, 405] width 67 height 19
